Goal: Information Seeking & Learning: Learn about a topic

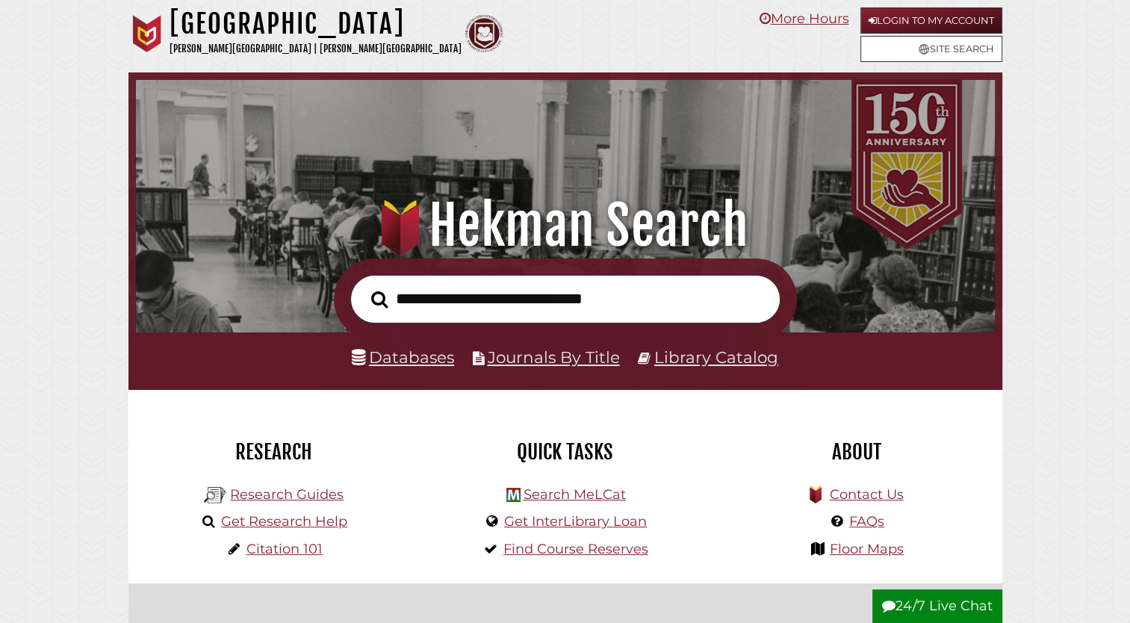
scroll to position [284, 852]
click at [910, 18] on link "Login to My Account" at bounding box center [932, 20] width 142 height 26
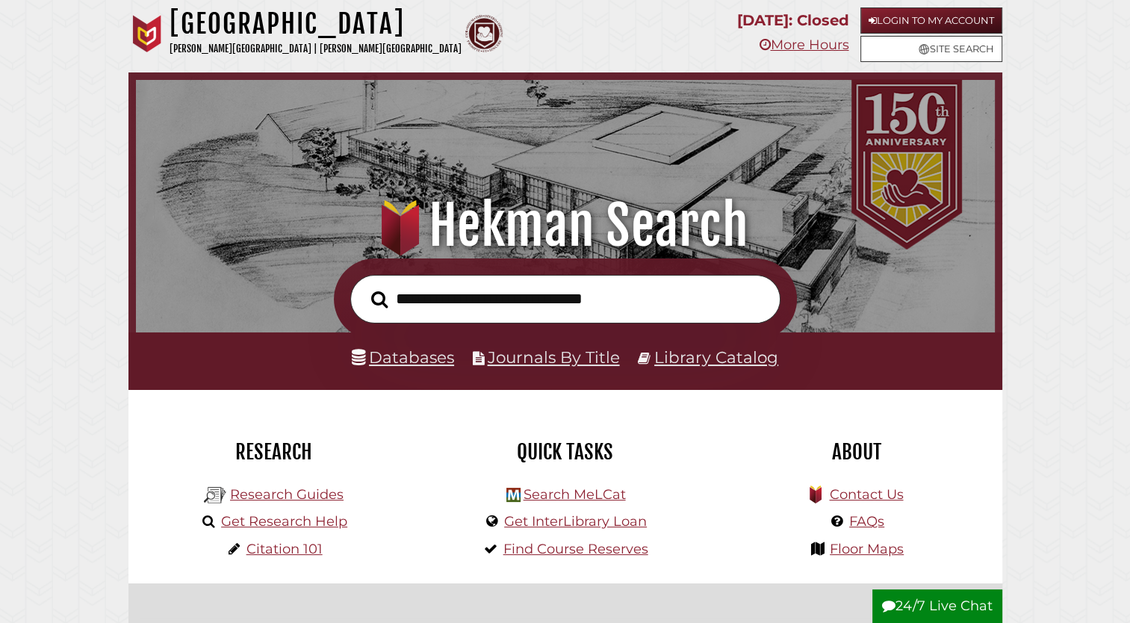
scroll to position [284, 852]
click at [503, 288] on input "text" at bounding box center [565, 299] width 430 height 49
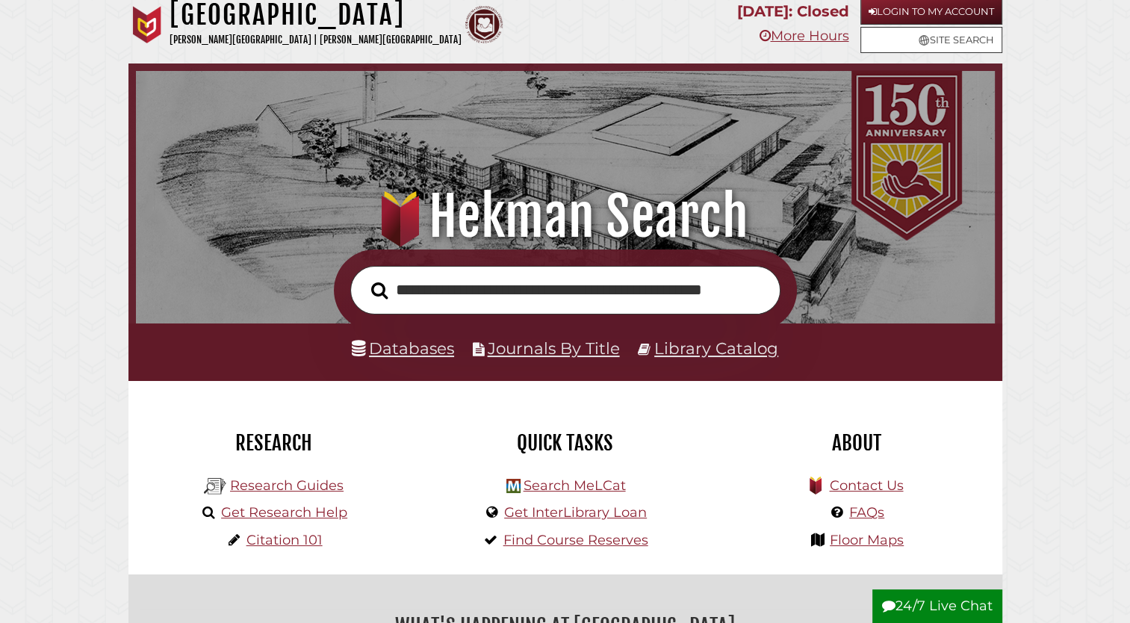
scroll to position [0, 34]
type input "**********"
click at [364, 278] on button "Search" at bounding box center [379, 291] width 31 height 26
